Goal: Task Accomplishment & Management: Manage account settings

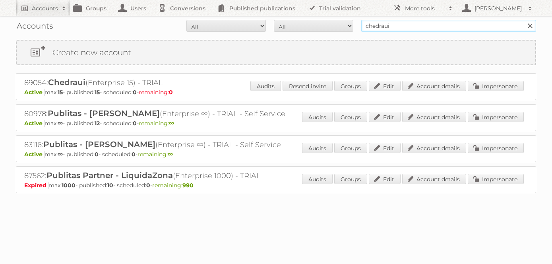
click at [402, 27] on input "chedraui" at bounding box center [448, 26] width 175 height 12
type input "novey"
click at [524, 20] on input "Search" at bounding box center [530, 26] width 12 height 12
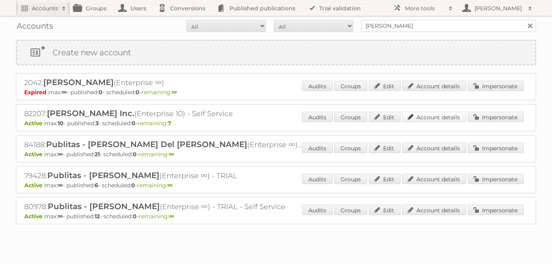
click at [446, 118] on link "Account details" at bounding box center [434, 117] width 64 height 10
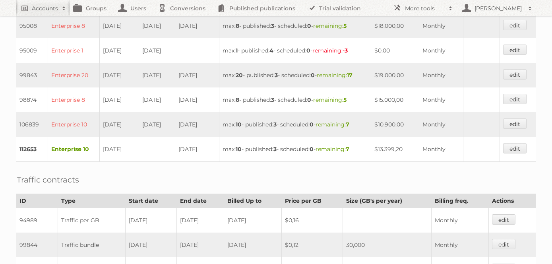
scroll to position [292, 0]
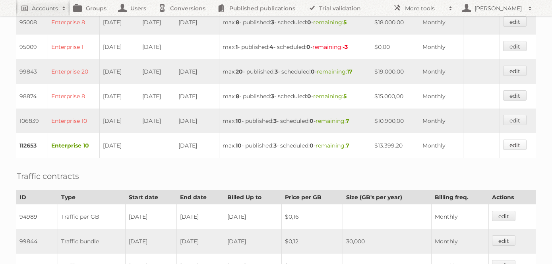
click at [518, 144] on link "edit" at bounding box center [514, 145] width 23 height 10
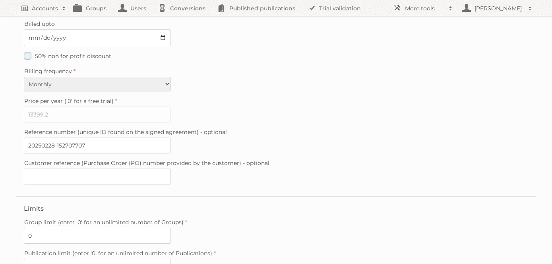
scroll to position [244, 0]
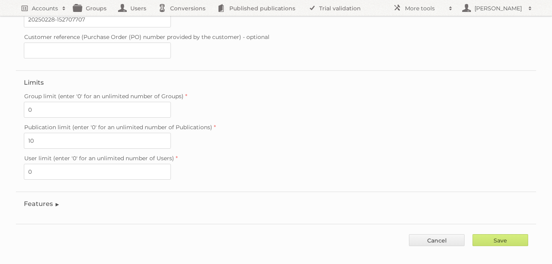
click at [40, 200] on legend "Features" at bounding box center [42, 204] width 36 height 8
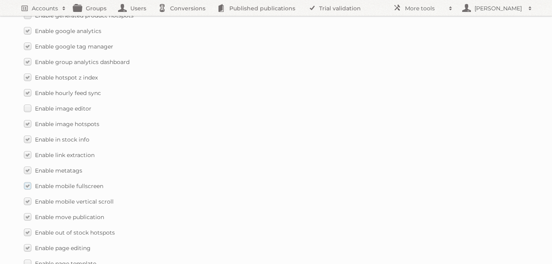
scroll to position [825, 0]
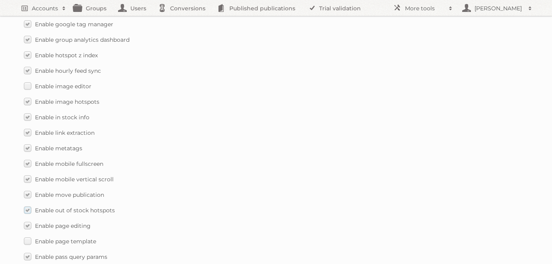
click at [27, 204] on label "Enable out of stock hotspots" at bounding box center [69, 210] width 91 height 12
click at [0, 0] on input "Enable out of stock hotspots" at bounding box center [0, 0] width 0 height 0
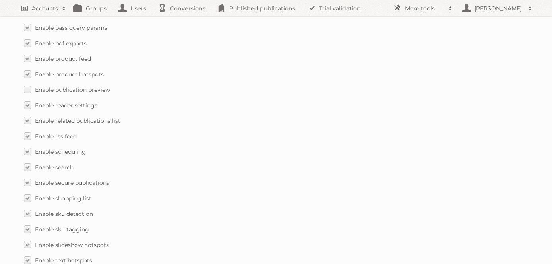
scroll to position [1190, 0]
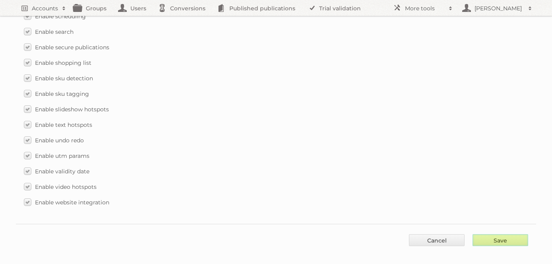
click at [498, 234] on input "Save" at bounding box center [501, 240] width 56 height 12
type input "..."
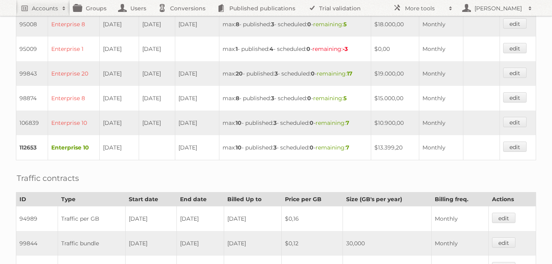
scroll to position [289, 0]
click at [520, 147] on link "edit" at bounding box center [514, 147] width 23 height 10
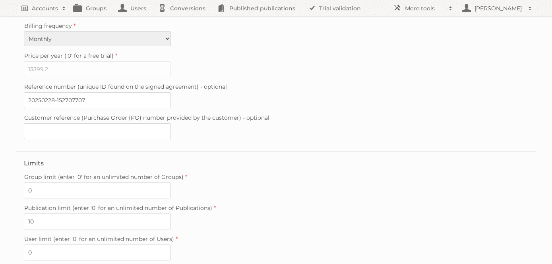
scroll to position [244, 0]
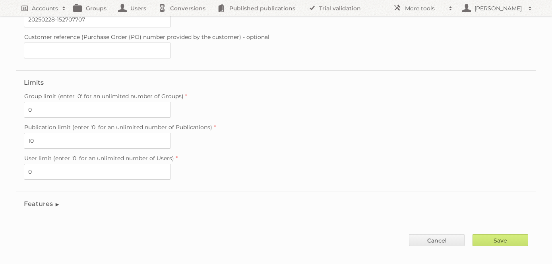
click at [41, 200] on legend "Features" at bounding box center [42, 204] width 36 height 8
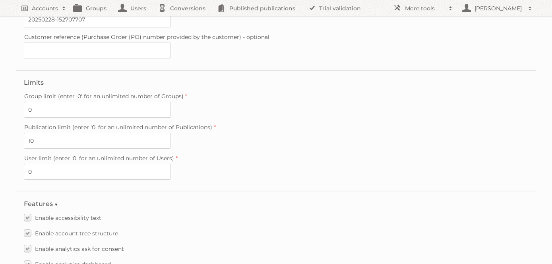
scroll to position [803, 0]
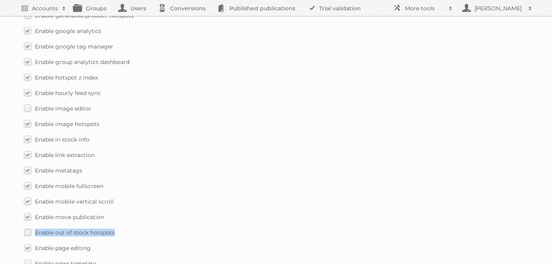
drag, startPoint x: 113, startPoint y: 225, endPoint x: 34, endPoint y: 223, distance: 78.7
click at [34, 227] on label "Enable out of stock hotspots" at bounding box center [69, 233] width 91 height 12
click at [287, 120] on div "Enable image hotspots" at bounding box center [276, 124] width 504 height 12
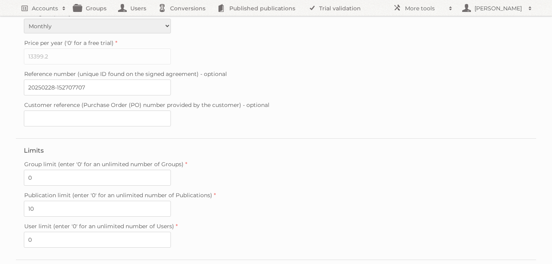
scroll to position [34, 0]
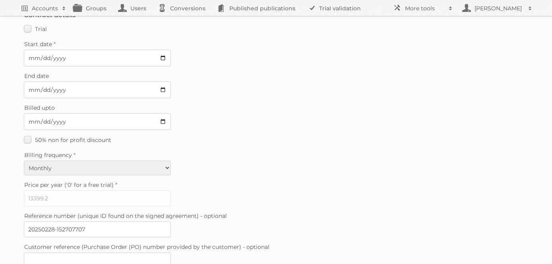
click at [303, 84] on div "End date" at bounding box center [276, 84] width 504 height 28
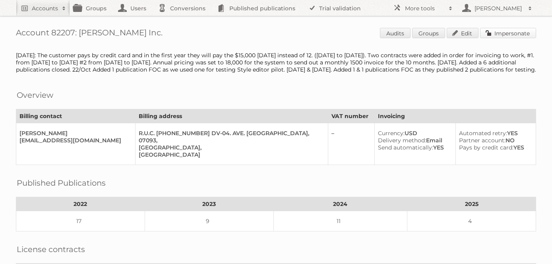
click at [522, 33] on link "Impersonate" at bounding box center [508, 33] width 56 height 10
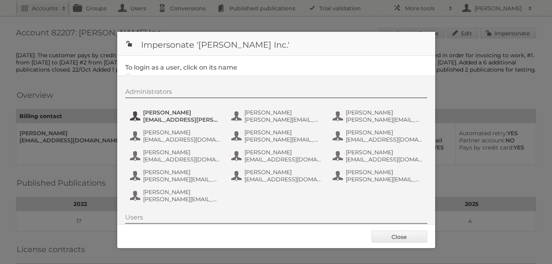
click at [184, 114] on span "Angel Gonzalez" at bounding box center [181, 112] width 77 height 7
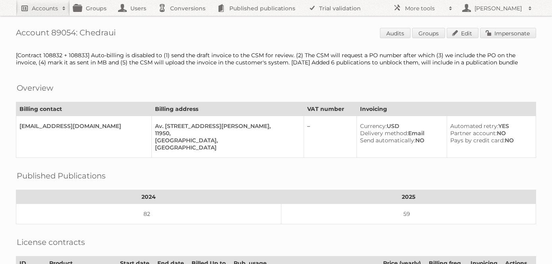
click at [46, 3] on link "Accounts" at bounding box center [43, 8] width 54 height 16
type input"] "indaba"
click at [183, 20] on input "Search" at bounding box center [189, 26] width 12 height 12
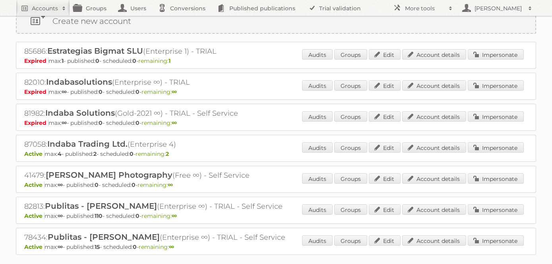
scroll to position [40, 0]
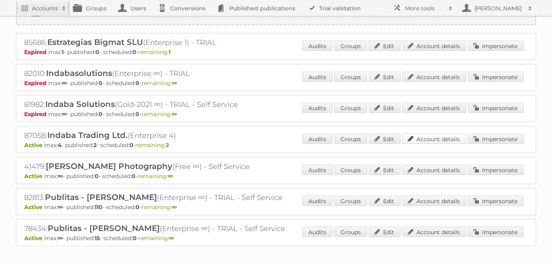
click at [445, 134] on link "Account details" at bounding box center [434, 139] width 64 height 10
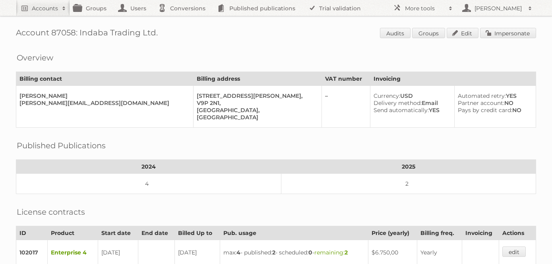
click at [285, 160] on th "2025" at bounding box center [408, 167] width 255 height 14
click at [44, 5] on h2 "Accounts" at bounding box center [45, 8] width 26 height 8
type input"] "m"
type input"] "norwex"
click at [183, 20] on input "Search" at bounding box center [189, 26] width 12 height 12
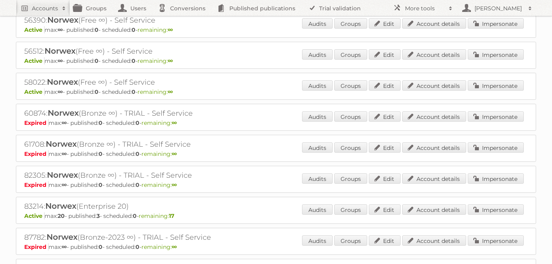
scroll to position [320, 0]
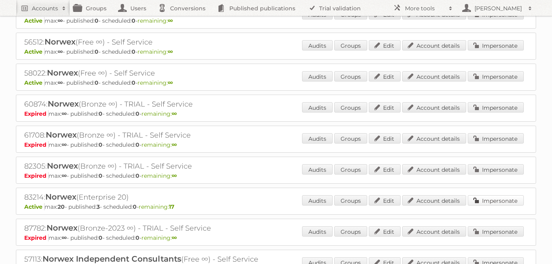
click at [504, 195] on link "Impersonate" at bounding box center [496, 200] width 56 height 10
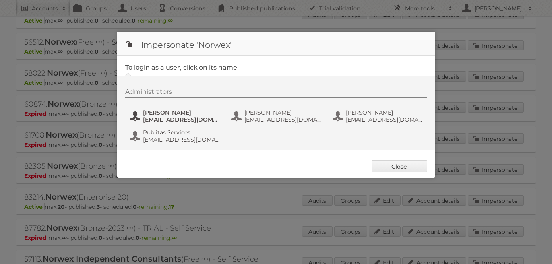
click at [170, 113] on span "[PERSON_NAME]" at bounding box center [181, 112] width 77 height 7
